Goal: Task Accomplishment & Management: Complete application form

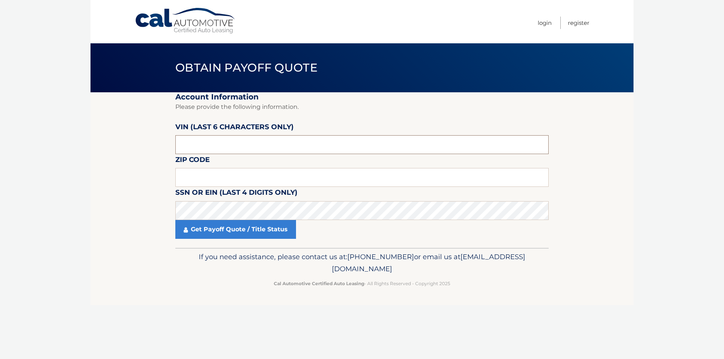
click at [248, 140] on input "text" at bounding box center [361, 144] width 373 height 19
type input "002920"
click at [191, 183] on input "text" at bounding box center [361, 177] width 373 height 19
type input "07731"
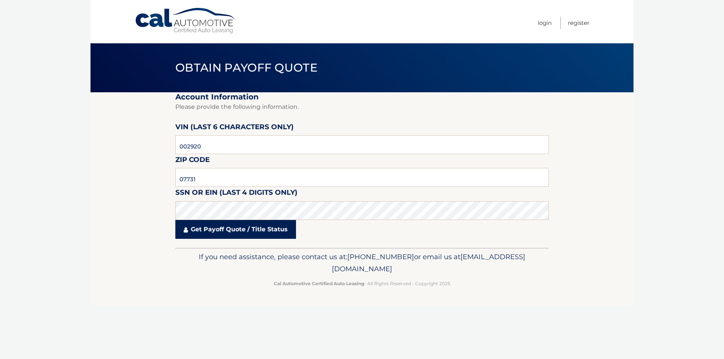
click at [222, 226] on link "Get Payoff Quote / Title Status" at bounding box center [235, 229] width 121 height 19
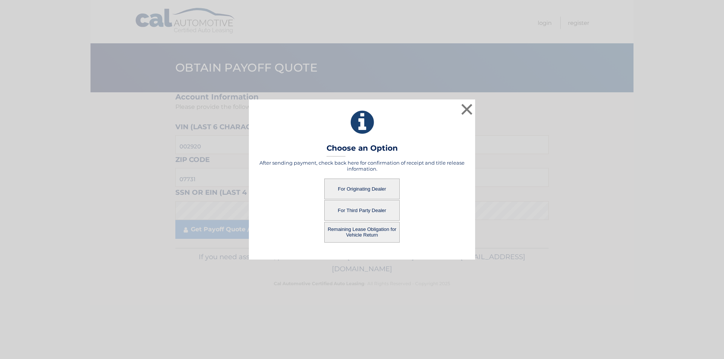
click at [352, 188] on button "For Originating Dealer" at bounding box center [361, 189] width 75 height 21
click at [372, 189] on button "For Originating Dealer" at bounding box center [361, 189] width 75 height 21
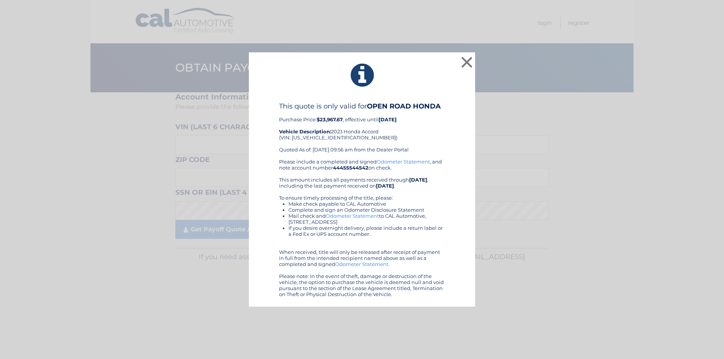
click at [416, 133] on div "This quote is only valid for OPEN ROAD HONDA Purchase Price: $23,967.67 , effec…" at bounding box center [362, 130] width 166 height 57
click at [400, 162] on link "Odometer Statement" at bounding box center [403, 162] width 53 height 6
click at [464, 60] on button "×" at bounding box center [466, 62] width 15 height 15
